Goal: Task Accomplishment & Management: Complete application form

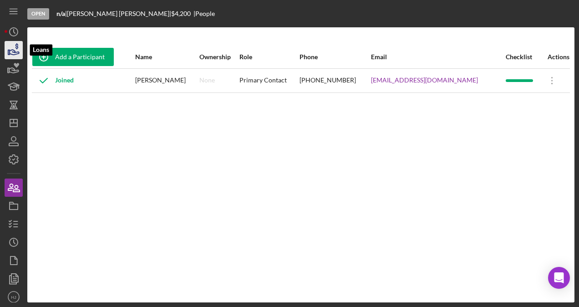
click at [18, 46] on icon "button" at bounding box center [13, 50] width 23 height 23
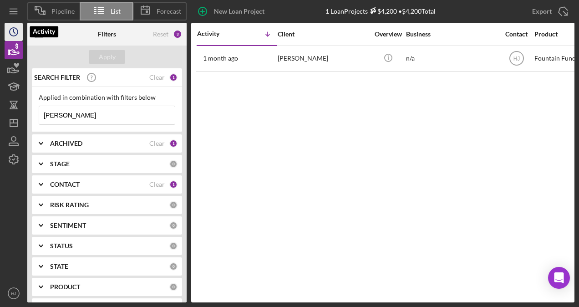
click at [14, 34] on icon "Icon/History" at bounding box center [13, 31] width 23 height 23
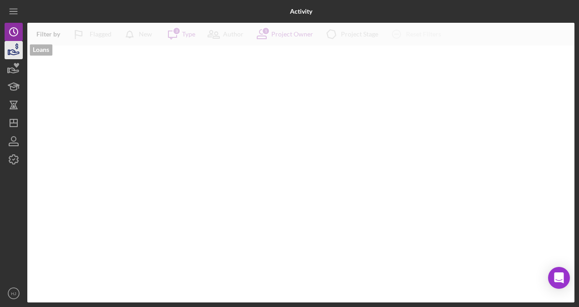
click at [16, 43] on icon "button" at bounding box center [13, 50] width 23 height 23
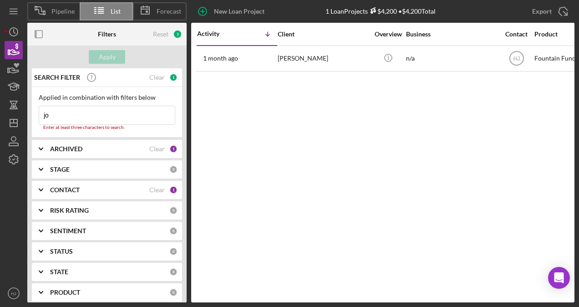
type input "j"
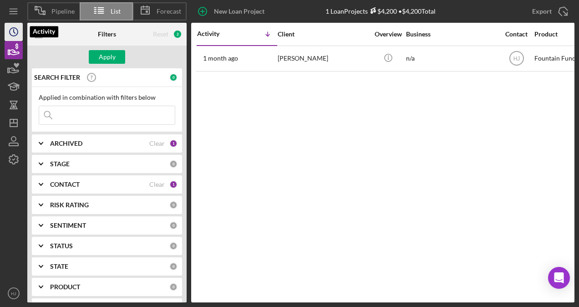
click at [13, 33] on icon "Icon/History" at bounding box center [13, 31] width 23 height 23
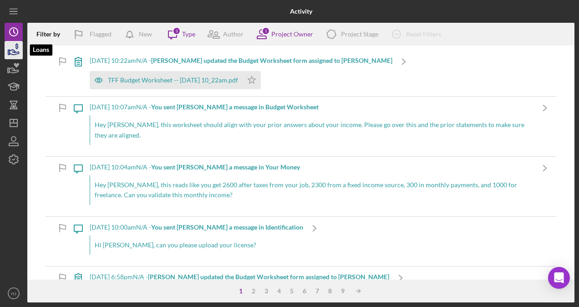
click at [6, 48] on icon "button" at bounding box center [13, 50] width 23 height 23
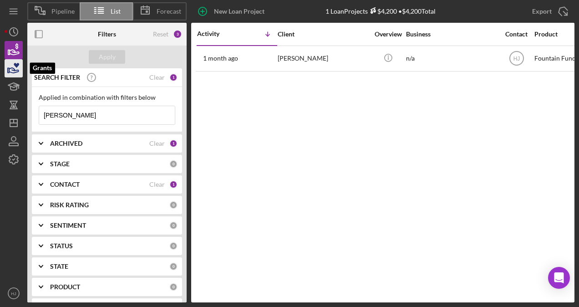
click at [12, 66] on icon "button" at bounding box center [13, 68] width 23 height 23
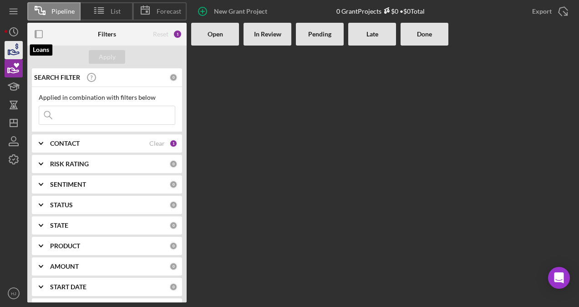
click at [15, 56] on icon "button" at bounding box center [13, 50] width 23 height 23
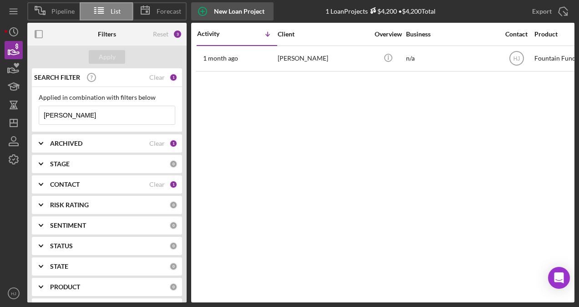
click at [229, 13] on div "New Loan Project" at bounding box center [239, 11] width 51 height 18
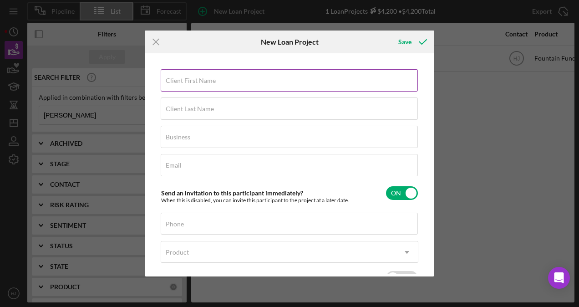
click at [212, 85] on input "Client First Name" at bounding box center [289, 80] width 257 height 22
type input "Angel"
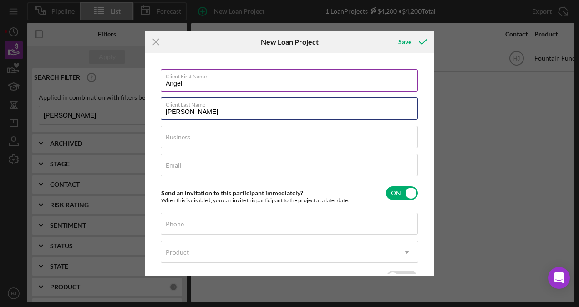
type input "[PERSON_NAME]"
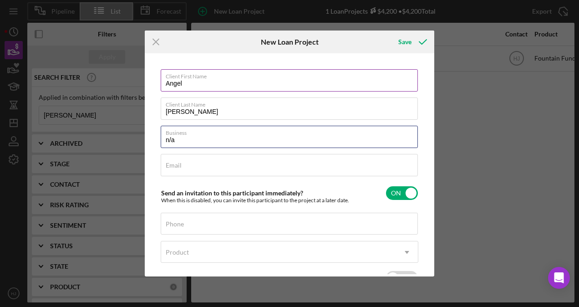
type input "n/a"
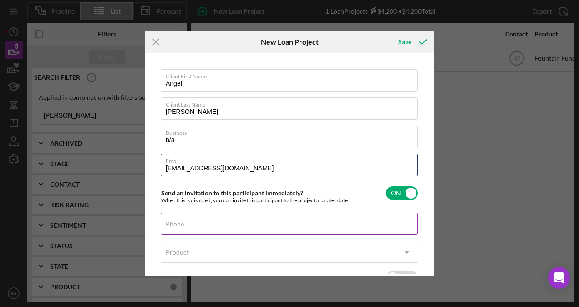
type input "[EMAIL_ADDRESS][DOMAIN_NAME]"
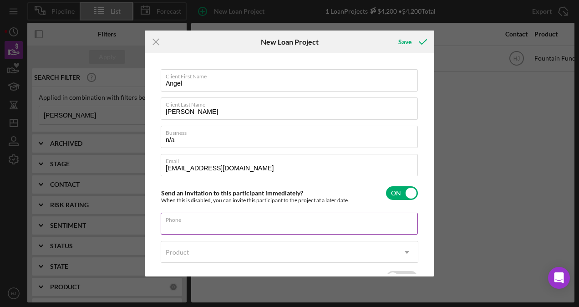
click at [211, 222] on div "Phone" at bounding box center [290, 223] width 258 height 23
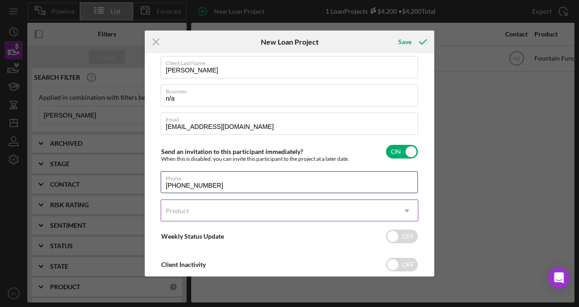
scroll to position [46, 0]
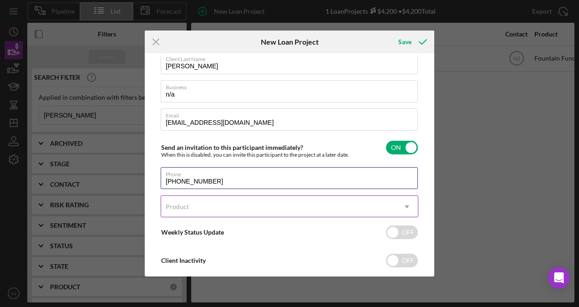
type input "[PHONE_NUMBER]"
click at [244, 201] on div "Product" at bounding box center [278, 206] width 235 height 21
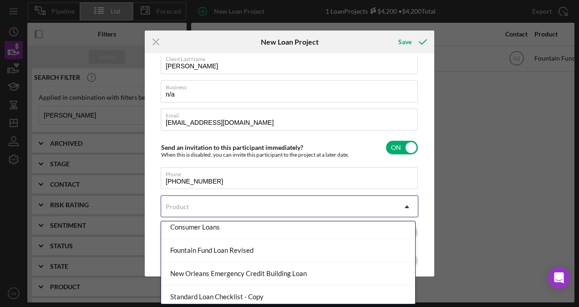
scroll to position [56, 0]
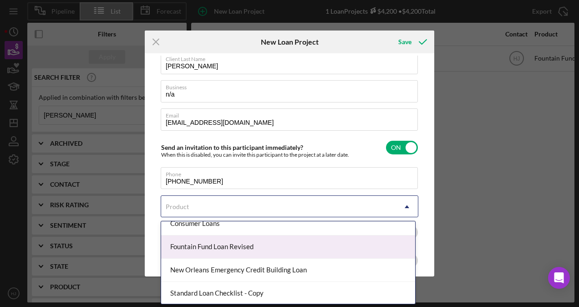
click at [231, 249] on div "Fountain Fund Loan Revised" at bounding box center [288, 246] width 254 height 23
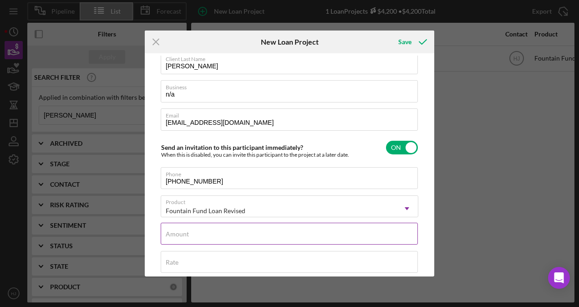
click at [217, 237] on input "Amount" at bounding box center [289, 233] width 257 height 22
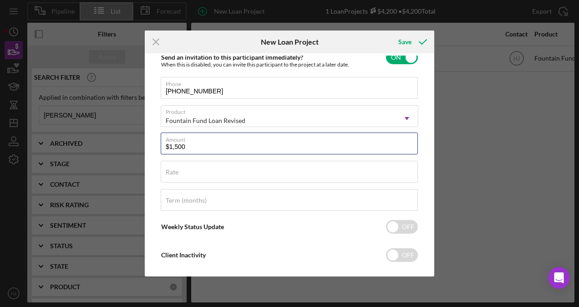
scroll to position [137, 0]
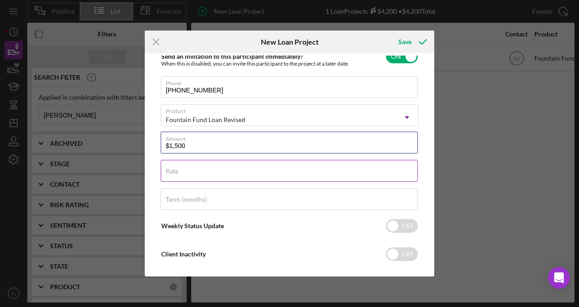
type input "$1,500"
click at [187, 170] on div "Rate" at bounding box center [290, 171] width 258 height 23
type input "3.000%"
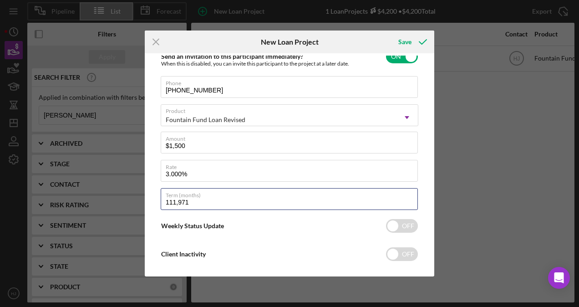
drag, startPoint x: 199, startPoint y: 202, endPoint x: 159, endPoint y: 200, distance: 40.5
click at [159, 200] on div "Client First Name Angel Client Last Name [PERSON_NAME] Business n/a Email [EMAI…" at bounding box center [289, 165] width 285 height 218
type input "0"
click at [286, 236] on div "Client First Name Angel Client Last Name [PERSON_NAME] Business n/a Email [EMAI…" at bounding box center [290, 103] width 258 height 340
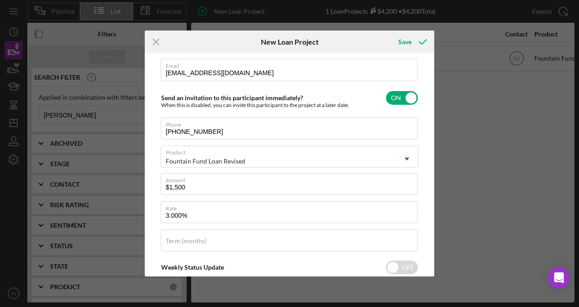
scroll to position [148, 0]
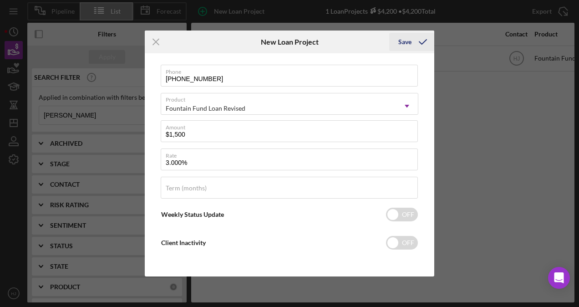
click at [403, 43] on div "Save" at bounding box center [404, 42] width 13 height 18
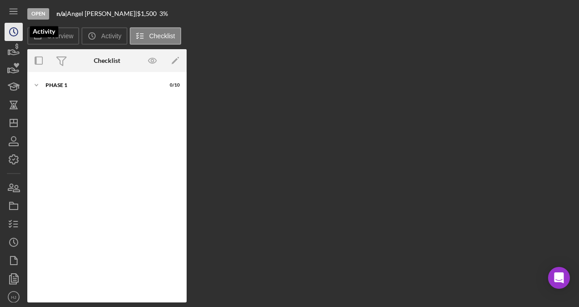
click at [13, 36] on circle "button" at bounding box center [14, 32] width 8 height 8
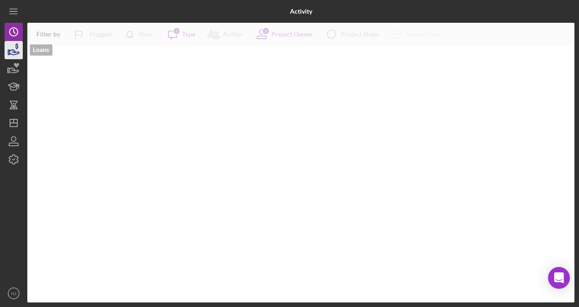
click at [20, 47] on icon "button" at bounding box center [13, 50] width 23 height 23
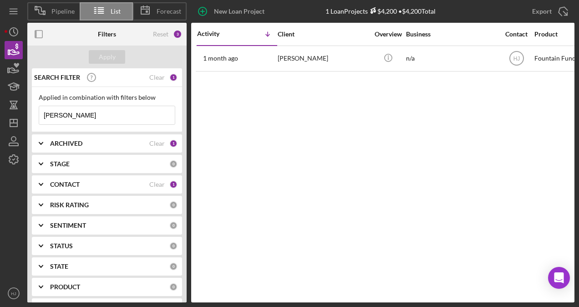
drag, startPoint x: 81, startPoint y: 117, endPoint x: 4, endPoint y: 115, distance: 76.9
click at [4, 115] on div "Pipeline List Forecast New Loan Project 1 Loan Projects $4,200 • $4,200 Total […" at bounding box center [289, 153] width 579 height 307
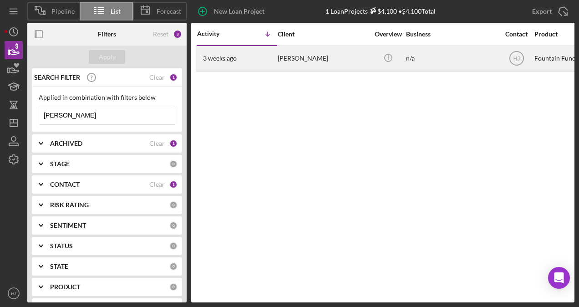
type input "[PERSON_NAME]"
click at [278, 64] on div "[PERSON_NAME]" at bounding box center [323, 58] width 91 height 24
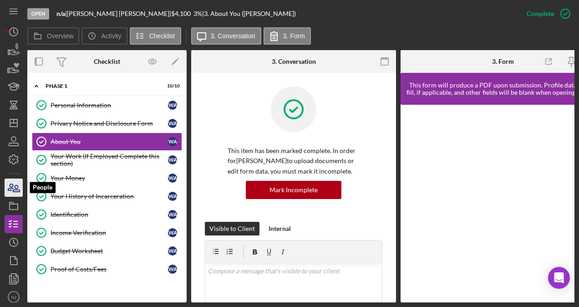
click at [11, 195] on icon "button" at bounding box center [13, 187] width 23 height 23
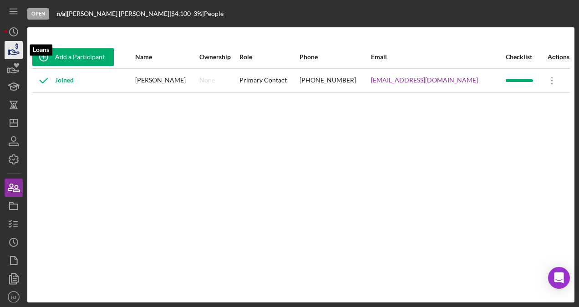
click at [14, 51] on icon "button" at bounding box center [13, 50] width 23 height 23
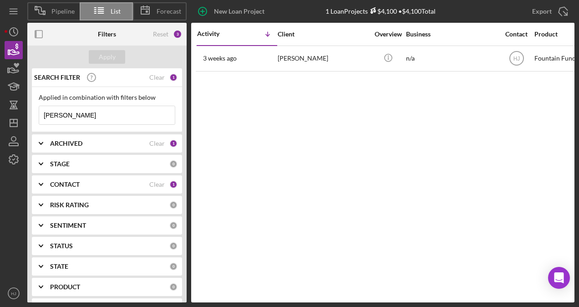
click at [76, 116] on input "[PERSON_NAME]" at bounding box center [107, 115] width 136 height 18
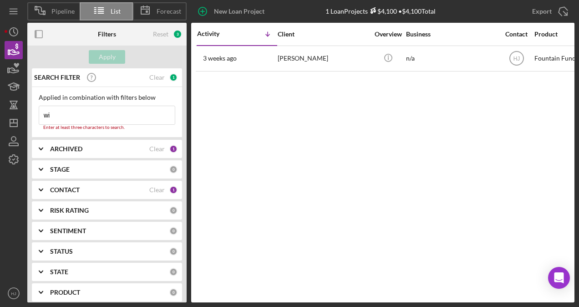
type input "w"
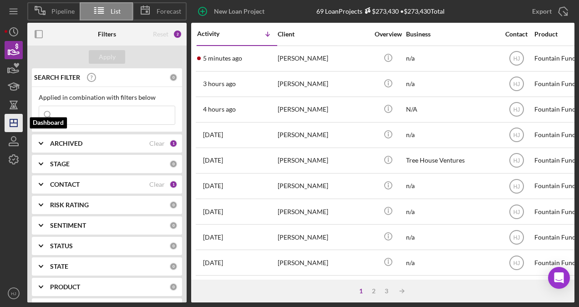
click at [15, 120] on icon "Icon/Dashboard" at bounding box center [13, 122] width 23 height 23
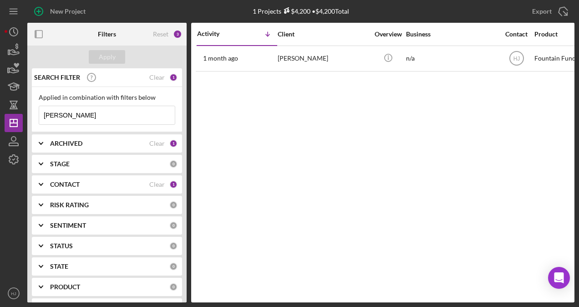
click at [75, 117] on input "[PERSON_NAME]" at bounding box center [107, 115] width 136 height 18
type input "j"
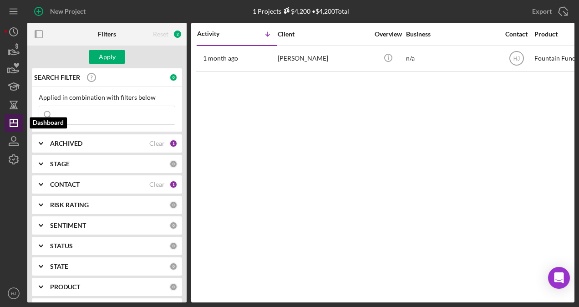
click at [13, 126] on icon "Icon/Dashboard" at bounding box center [13, 122] width 23 height 23
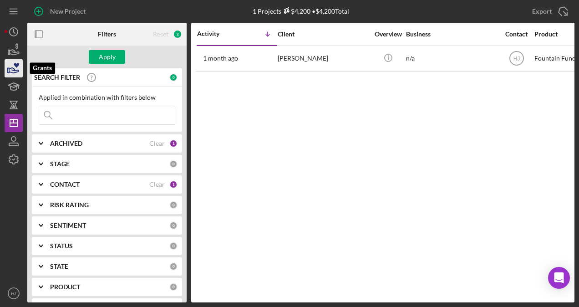
click at [9, 69] on polygon "button" at bounding box center [8, 70] width 1 height 5
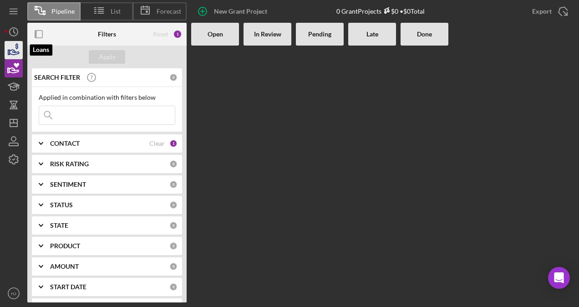
click at [10, 57] on icon "button" at bounding box center [13, 50] width 23 height 23
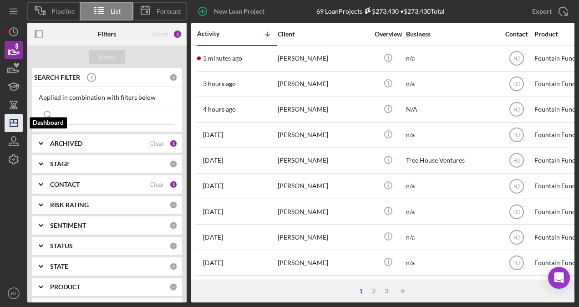
click at [14, 119] on polygon "button" at bounding box center [13, 122] width 7 height 7
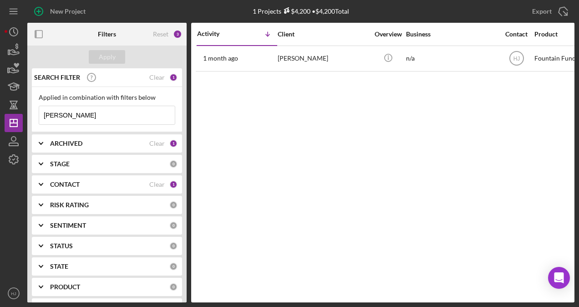
click at [156, 72] on div "SEARCH FILTER Clear 1" at bounding box center [105, 77] width 146 height 23
click at [159, 73] on div "SEARCH FILTER Clear 1" at bounding box center [105, 77] width 146 height 23
click at [162, 76] on div "Clear" at bounding box center [156, 77] width 15 height 7
click at [149, 76] on div "SEARCH FILTER" at bounding box center [90, 77] width 117 height 23
click at [118, 57] on button "Apply" at bounding box center [107, 57] width 36 height 14
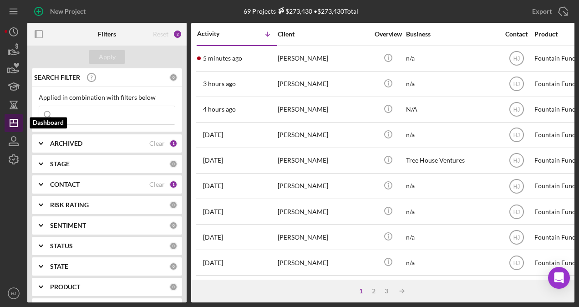
click at [14, 121] on line "button" at bounding box center [14, 121] width 0 height 4
click at [12, 52] on icon "button" at bounding box center [15, 52] width 10 height 5
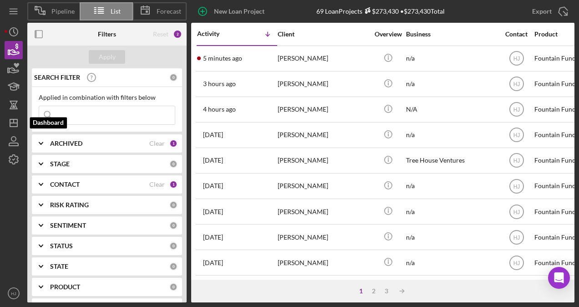
click at [12, 120] on icon "Icon/Dashboard" at bounding box center [13, 122] width 23 height 23
